Goal: Task Accomplishment & Management: Complete application form

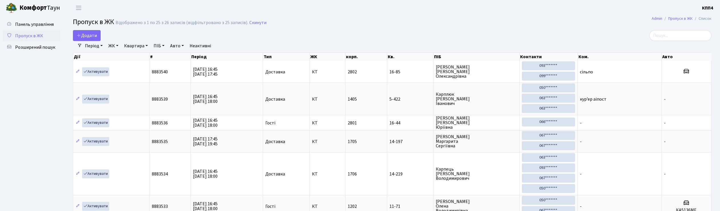
select select "25"
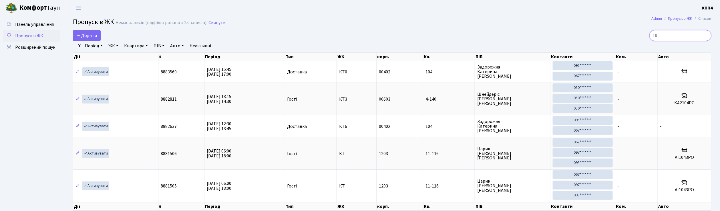
type input "1"
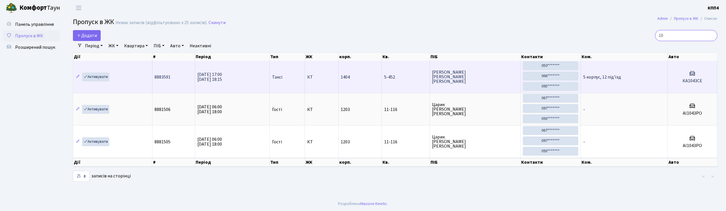
type input "1"
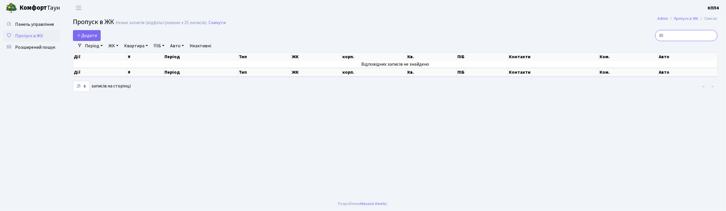
type input "3"
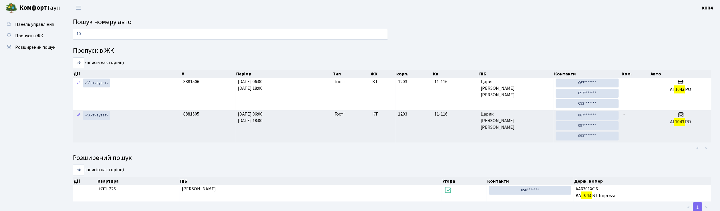
type input "1"
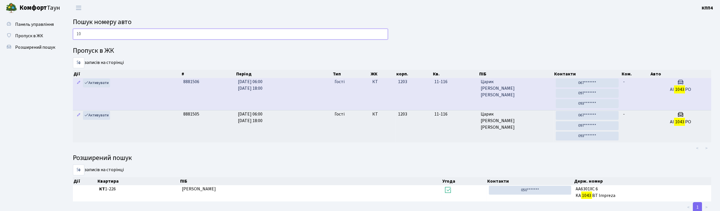
type input "1"
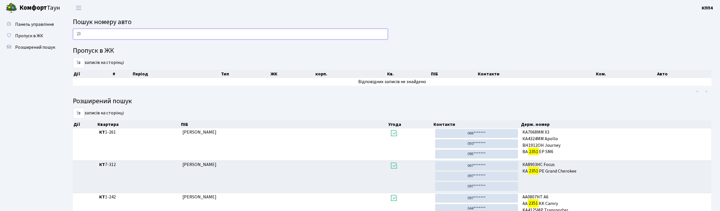
type input "2"
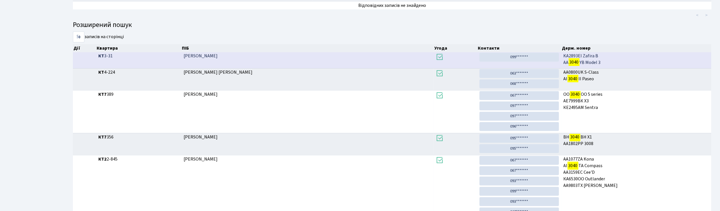
scroll to position [112, 0]
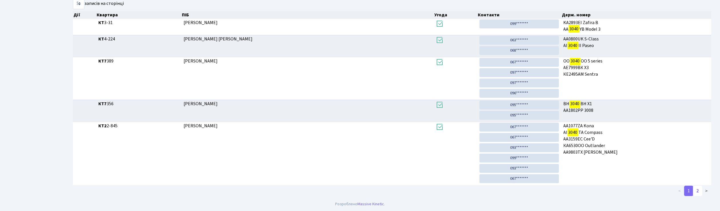
click at [701, 191] on link "2" at bounding box center [697, 190] width 9 height 10
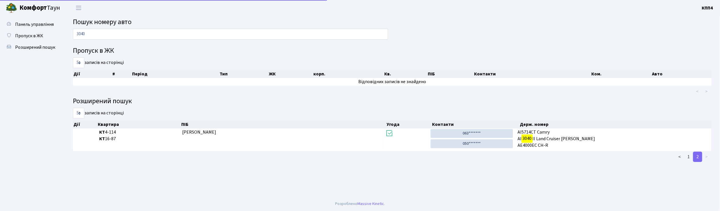
scroll to position [0, 0]
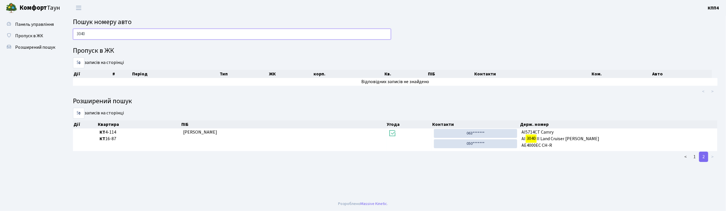
click at [94, 31] on input "3040" at bounding box center [232, 34] width 318 height 11
type input "3"
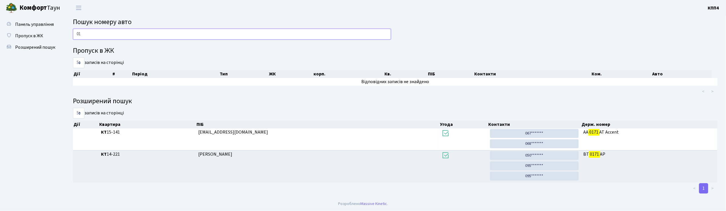
type input "0"
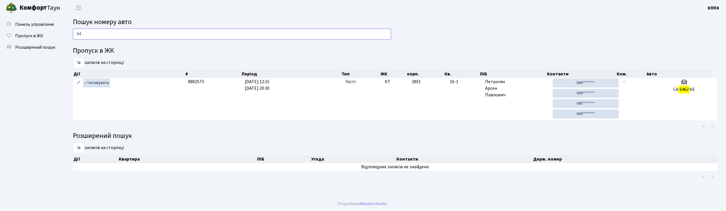
type input "6"
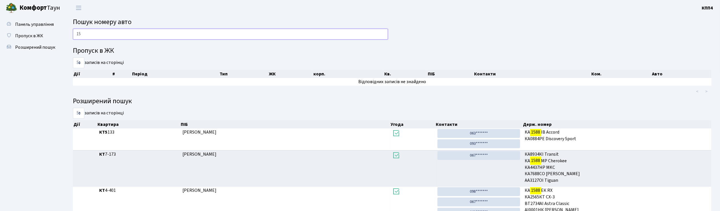
type input "1"
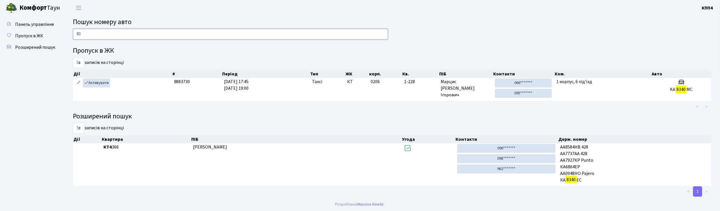
type input "8"
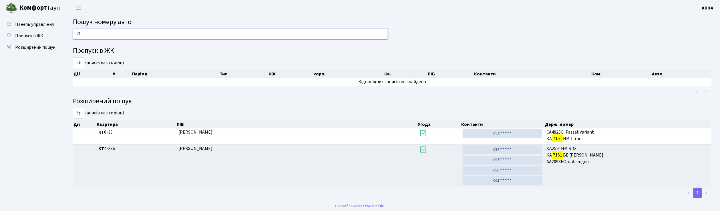
type input "7"
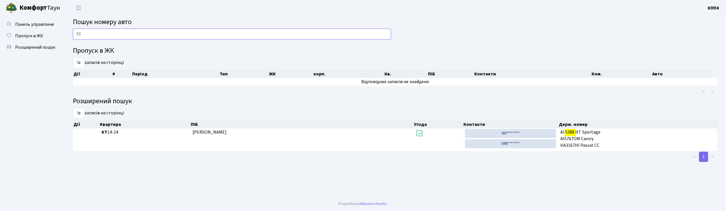
type input "5"
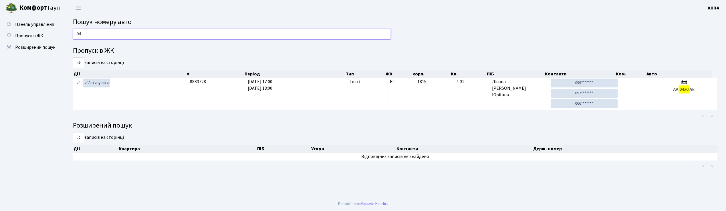
type input "0"
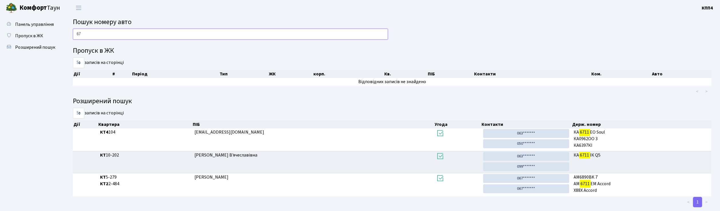
type input "6"
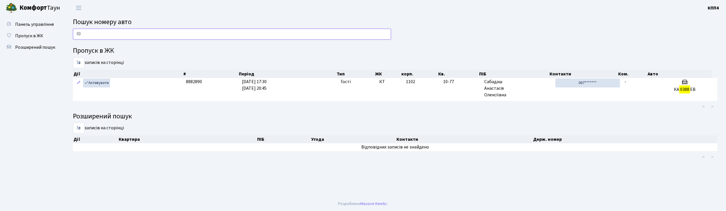
type input "0"
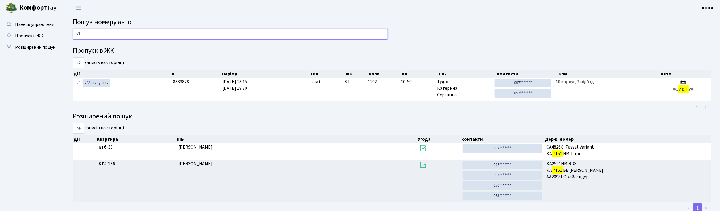
type input "7"
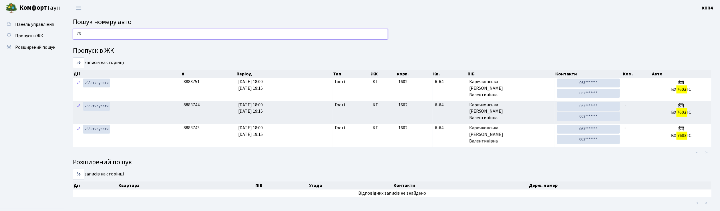
type input "7"
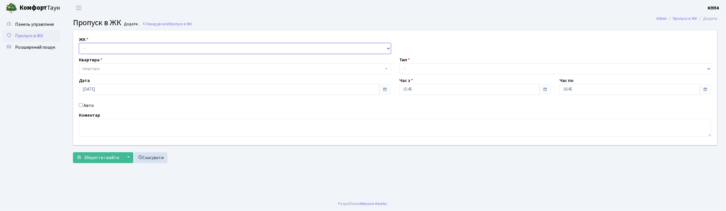
click at [93, 43] on select "- КТ, вул. Регенераторна, 4 КТ2, просп. Соборності, 17 КТ3, вул. Березнева, 16 …" at bounding box center [235, 48] width 312 height 11
select select "304"
click at [79, 43] on select "- КТ, вул. Регенераторна, 4 КТ2, просп. Соборності, 17 КТ3, вул. Березнева, 16 …" at bounding box center [235, 48] width 312 height 11
select select
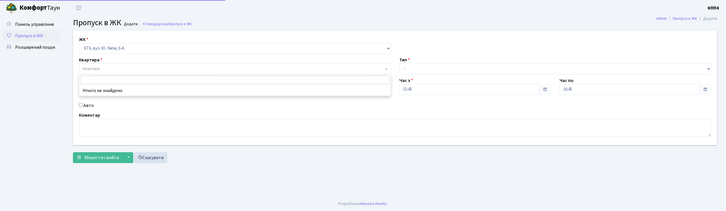
click at [92, 68] on span "Квартира" at bounding box center [91, 69] width 17 height 6
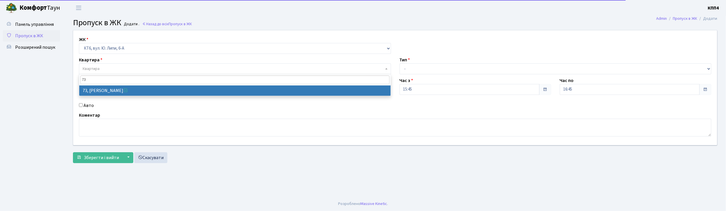
type input "73"
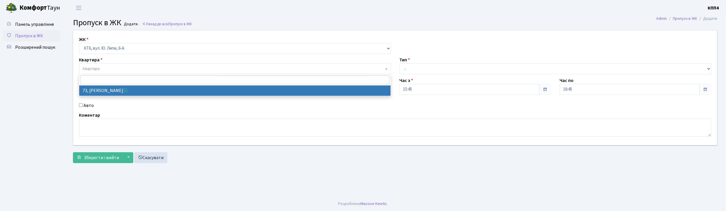
select select "17165"
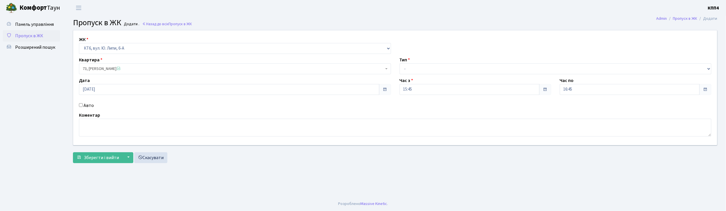
click at [80, 105] on input "Авто" at bounding box center [81, 105] width 4 height 4
checkbox input "true"
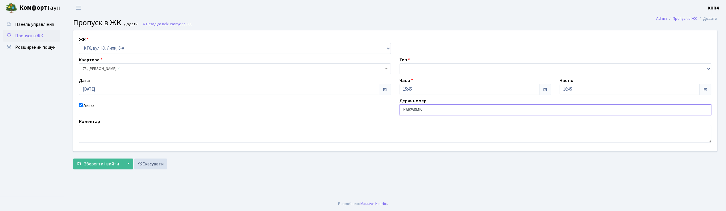
type input "КА6250МВ"
click at [414, 69] on select "- Доставка Таксі Гості Сервіс" at bounding box center [556, 68] width 312 height 11
select select "2"
click at [400, 63] on select "- Доставка Таксі Гості Сервіс" at bounding box center [556, 68] width 312 height 11
click at [90, 165] on span "Зберегти і вийти" at bounding box center [101, 163] width 35 height 6
